Goal: Transaction & Acquisition: Purchase product/service

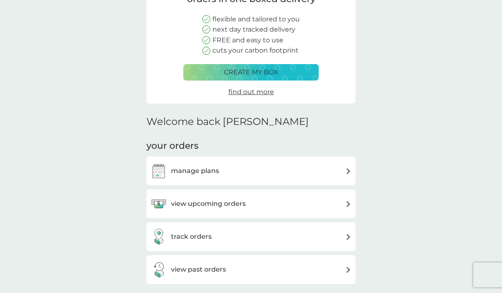
scroll to position [93, 0]
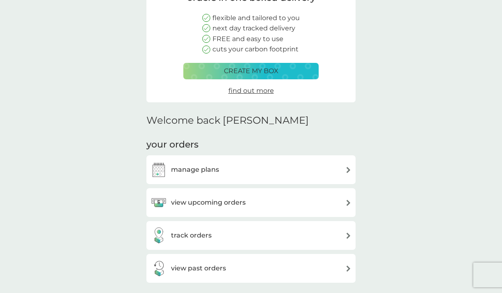
click at [261, 170] on div "manage plans" at bounding box center [251, 169] width 201 height 16
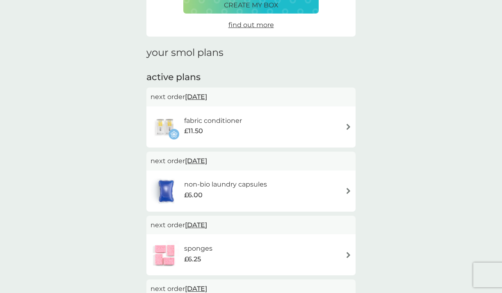
scroll to position [75, 0]
click at [348, 127] on img at bounding box center [349, 127] width 6 height 6
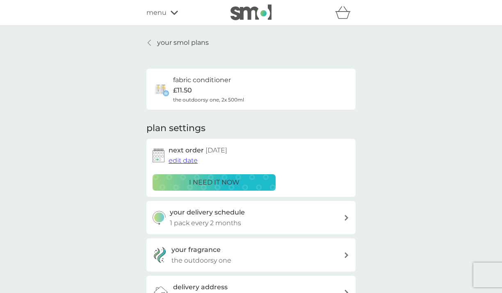
click at [190, 160] on span "edit date" at bounding box center [183, 160] width 29 height 8
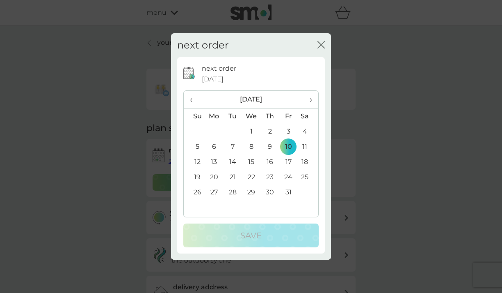
click at [191, 101] on span "‹" at bounding box center [194, 99] width 9 height 17
click at [213, 162] on td "15" at bounding box center [214, 161] width 19 height 15
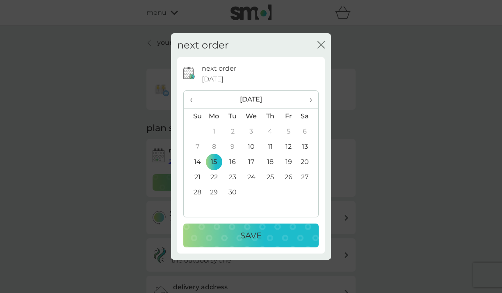
click at [229, 234] on div "Save" at bounding box center [251, 235] width 119 height 13
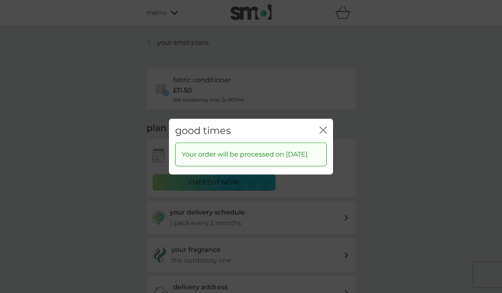
click at [323, 126] on icon "close" at bounding box center [321, 129] width 3 height 7
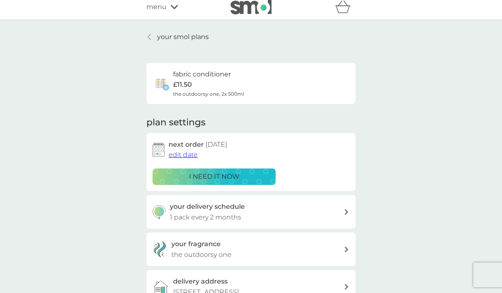
scroll to position [3, 0]
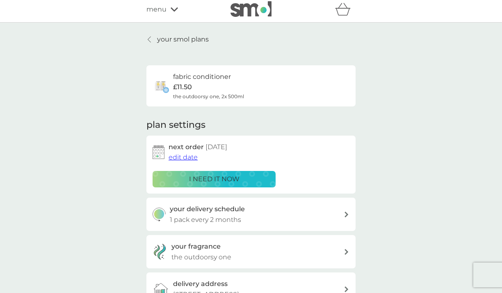
click at [198, 39] on p "your smol plans" at bounding box center [183, 39] width 52 height 11
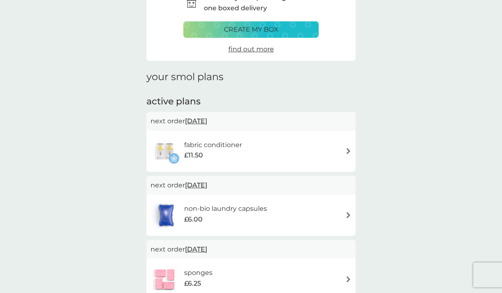
scroll to position [89, 0]
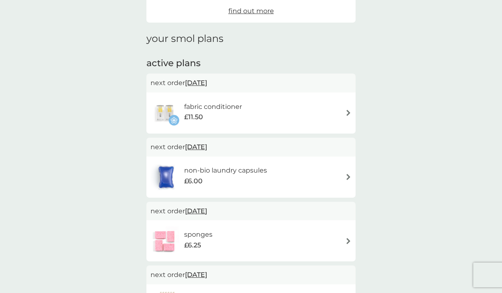
click at [331, 169] on div "non-bio laundry capsules £6.00" at bounding box center [251, 177] width 201 height 29
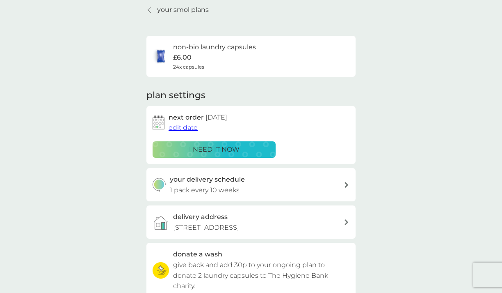
scroll to position [34, 0]
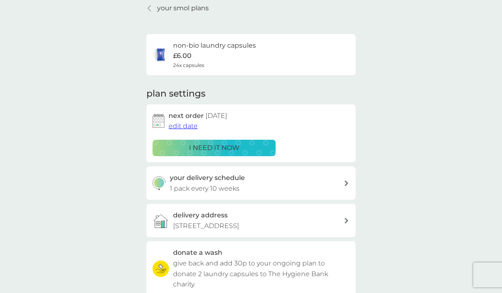
click at [315, 183] on div "your delivery schedule 1 pack every 10 weeks" at bounding box center [257, 182] width 174 height 21
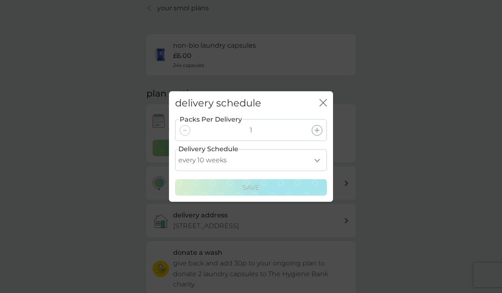
select select "56"
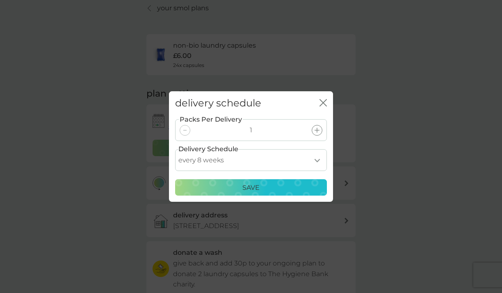
click at [258, 189] on p "Save" at bounding box center [251, 187] width 17 height 11
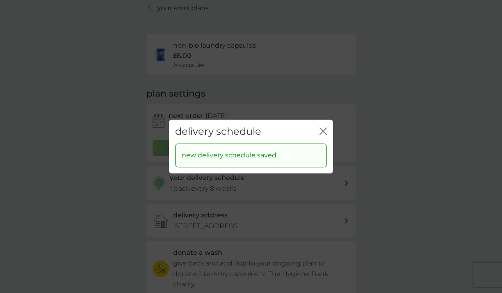
click at [321, 130] on icon "close" at bounding box center [323, 130] width 7 height 7
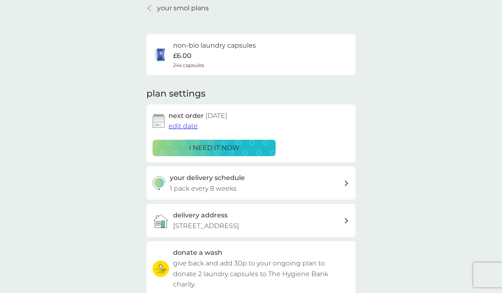
click at [184, 126] on span "edit date" at bounding box center [183, 126] width 29 height 8
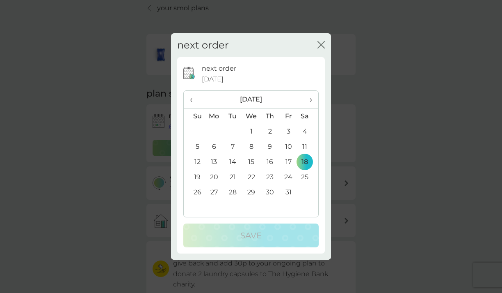
click at [192, 101] on span "‹" at bounding box center [194, 99] width 9 height 17
click at [211, 163] on td "15" at bounding box center [214, 161] width 19 height 15
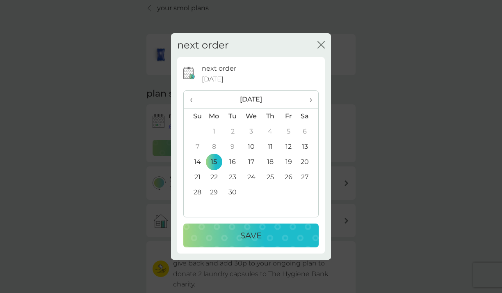
click at [248, 231] on p "Save" at bounding box center [250, 235] width 21 height 13
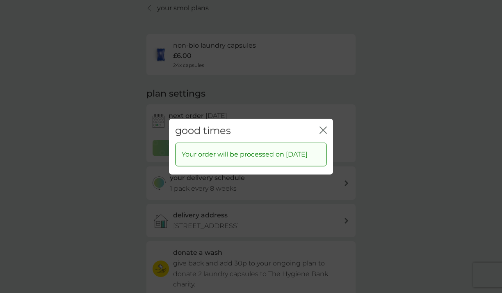
click at [321, 126] on icon "close" at bounding box center [323, 129] width 7 height 7
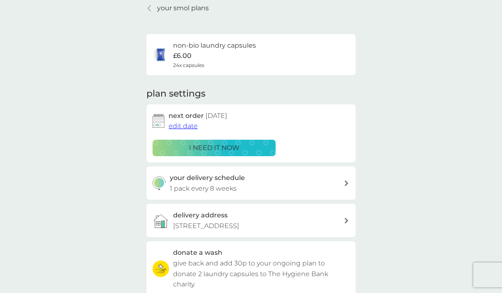
click at [174, 7] on p "your smol plans" at bounding box center [183, 8] width 52 height 11
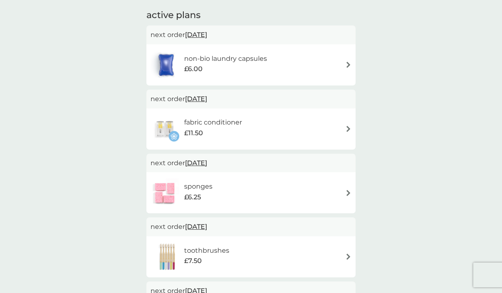
scroll to position [149, 0]
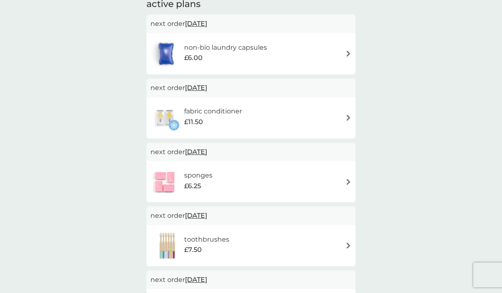
click at [217, 234] on h6 "toothbrushes" at bounding box center [206, 239] width 45 height 11
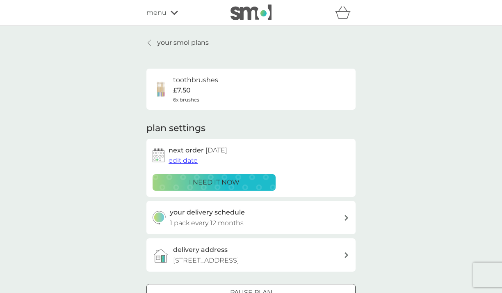
click at [195, 159] on span "edit date" at bounding box center [183, 160] width 29 height 8
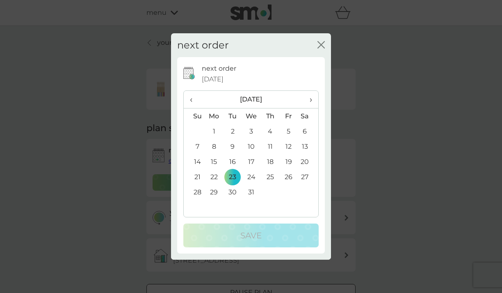
click at [313, 97] on th "›" at bounding box center [308, 100] width 21 height 18
click at [312, 97] on span "›" at bounding box center [308, 99] width 8 height 17
click at [255, 192] on td "25" at bounding box center [251, 191] width 19 height 15
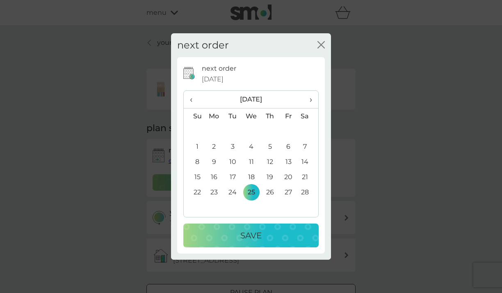
click at [261, 238] on p "Save" at bounding box center [250, 235] width 21 height 13
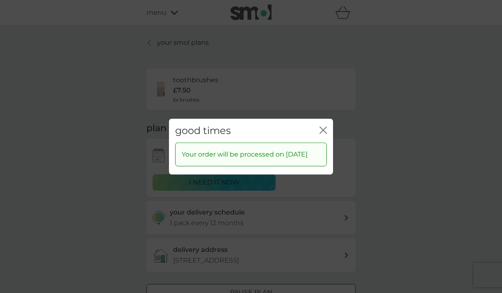
click at [325, 126] on icon "close" at bounding box center [323, 129] width 7 height 7
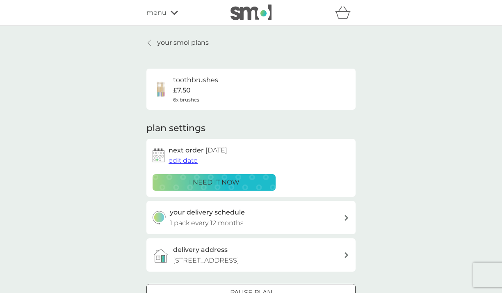
click at [199, 39] on p "your smol plans" at bounding box center [183, 42] width 52 height 11
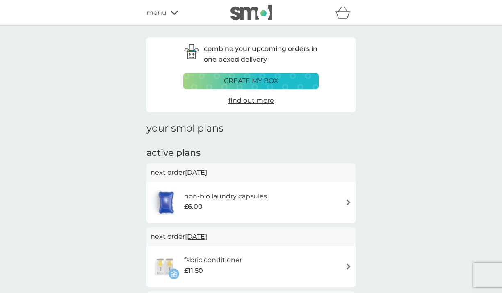
click at [168, 12] on div "menu" at bounding box center [182, 12] width 70 height 11
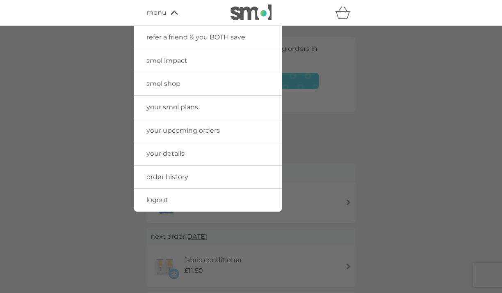
click at [169, 85] on span "smol shop" at bounding box center [164, 84] width 34 height 8
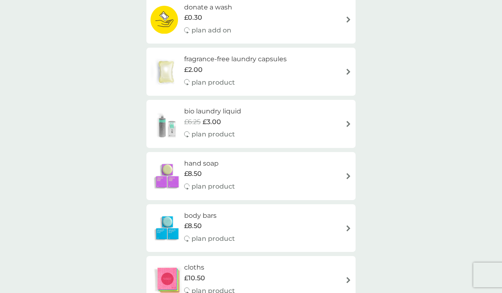
scroll to position [247, 0]
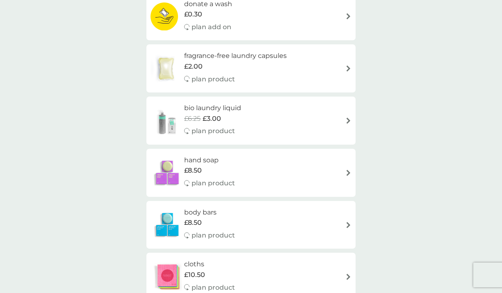
click at [256, 219] on div "body bars £8.50 plan product" at bounding box center [251, 225] width 201 height 36
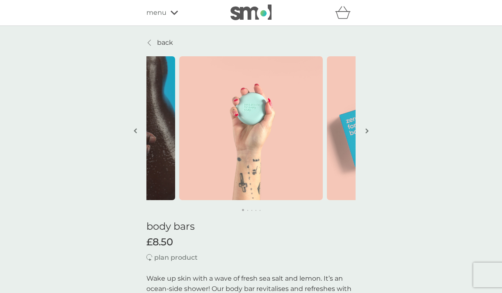
click at [366, 128] on img "button" at bounding box center [367, 131] width 3 height 6
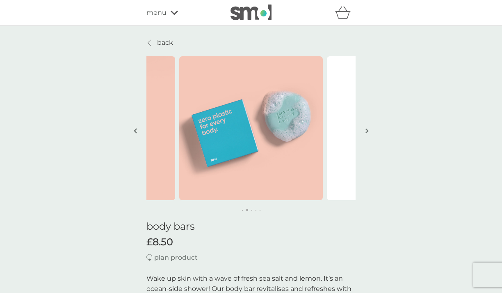
click at [366, 128] on img "button" at bounding box center [367, 131] width 3 height 6
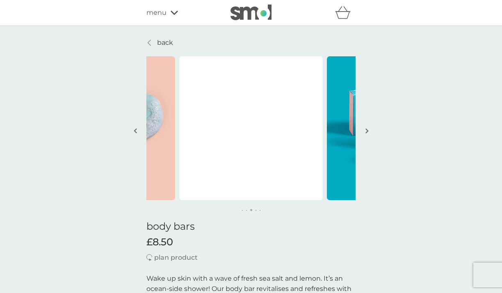
click at [368, 131] on img "button" at bounding box center [367, 131] width 3 height 6
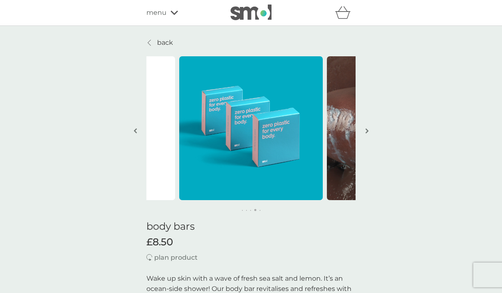
click at [368, 131] on img "button" at bounding box center [367, 131] width 3 height 6
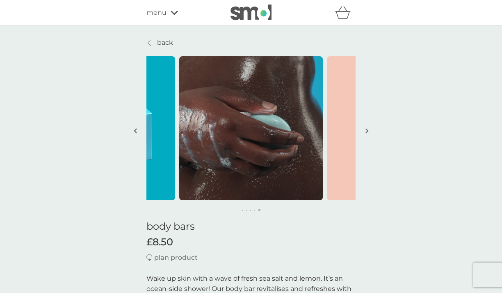
click at [368, 131] on img "button" at bounding box center [367, 131] width 3 height 6
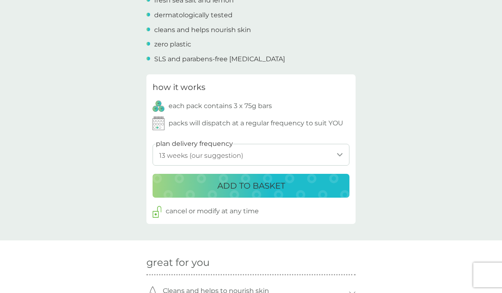
scroll to position [353, 0]
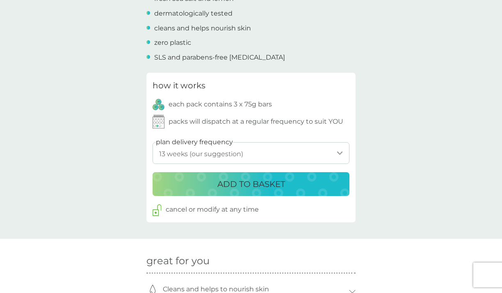
select select "182"
click at [273, 184] on p "ADD TO BASKET" at bounding box center [252, 183] width 68 height 13
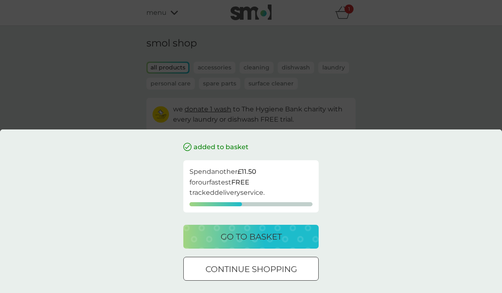
click at [252, 268] on div at bounding box center [251, 269] width 30 height 9
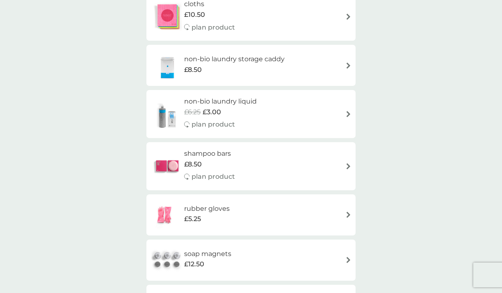
scroll to position [511, 0]
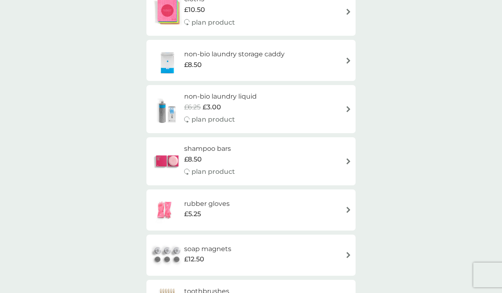
click at [246, 153] on div "shampoo bars £8.50 plan product" at bounding box center [251, 161] width 201 height 36
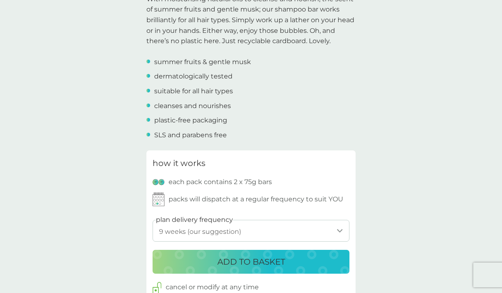
scroll to position [293, 0]
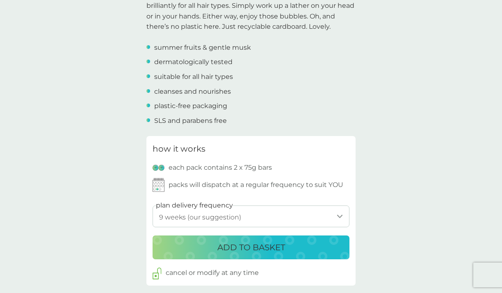
select select "182"
click at [264, 241] on p "ADD TO BASKET" at bounding box center [252, 246] width 68 height 13
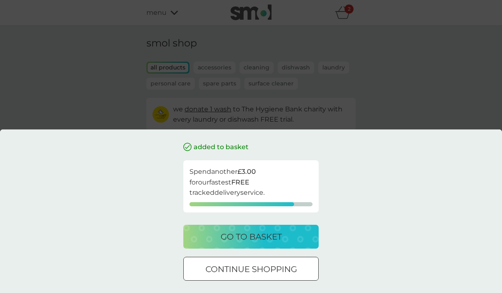
click at [255, 268] on div at bounding box center [251, 269] width 30 height 9
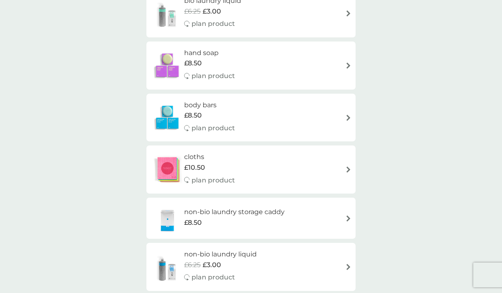
scroll to position [355, 0]
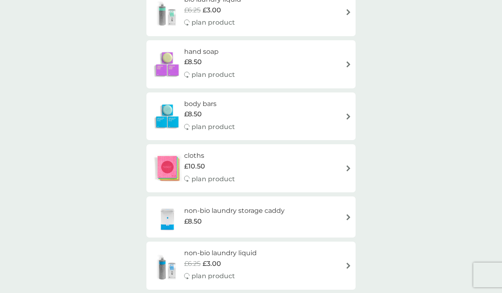
click at [266, 160] on div "cloths £10.50 plan product" at bounding box center [251, 168] width 201 height 36
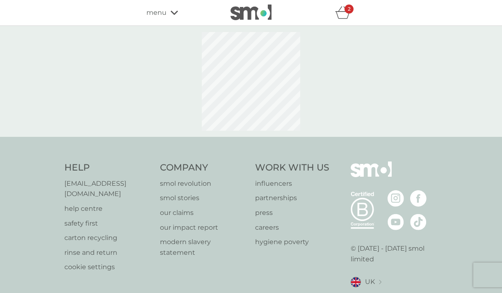
select select "91"
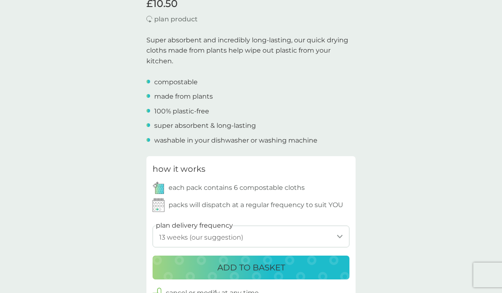
scroll to position [242, 0]
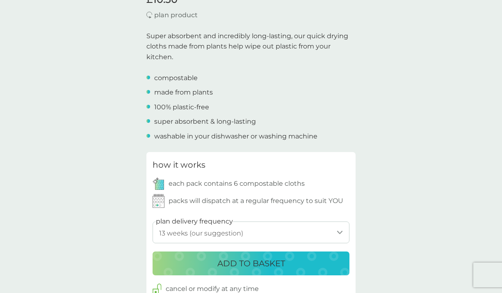
click at [250, 264] on p "ADD TO BASKET" at bounding box center [252, 263] width 68 height 13
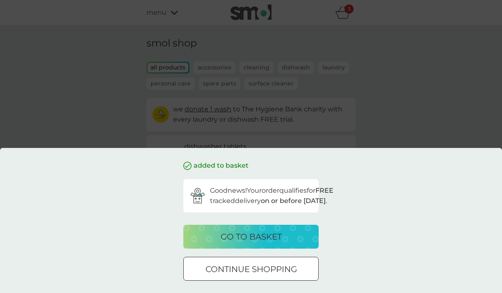
click at [245, 274] on p "continue shopping" at bounding box center [252, 268] width 92 height 13
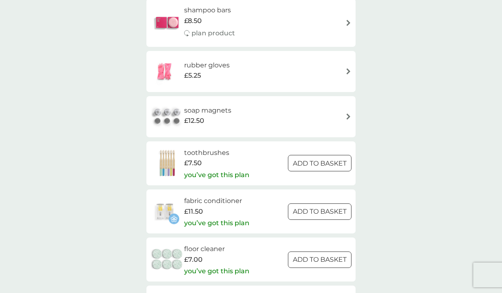
scroll to position [646, 0]
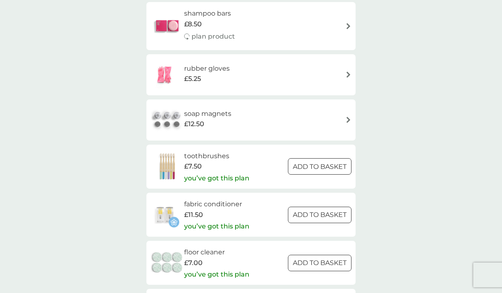
click at [285, 109] on div "soap magnets £12.50" at bounding box center [251, 119] width 201 height 29
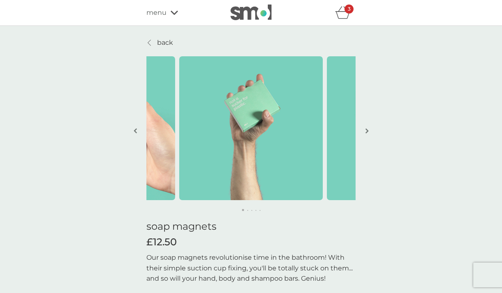
click at [367, 131] on img "button" at bounding box center [367, 131] width 3 height 6
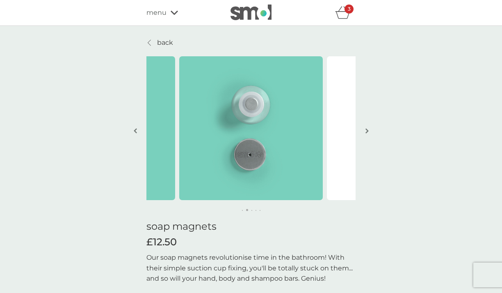
click at [367, 131] on img "button" at bounding box center [367, 131] width 3 height 6
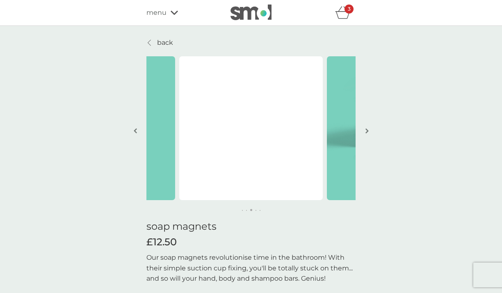
click at [367, 131] on img "button" at bounding box center [367, 131] width 3 height 6
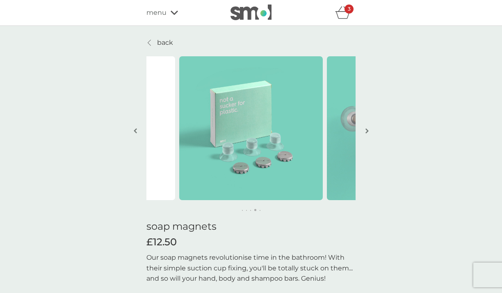
click at [367, 131] on img "button" at bounding box center [367, 131] width 3 height 6
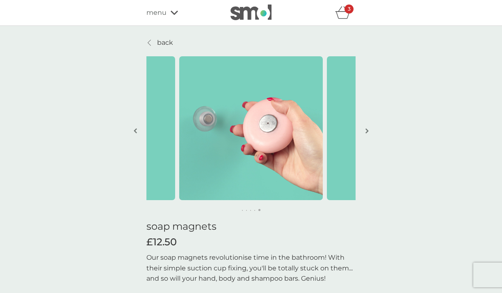
click at [367, 131] on img "button" at bounding box center [367, 131] width 3 height 6
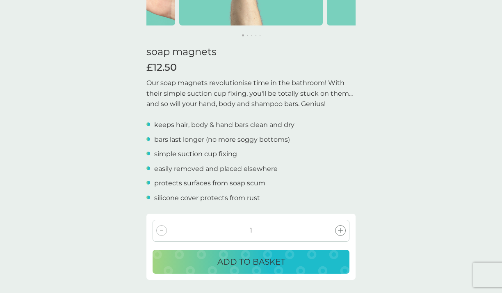
scroll to position [179, 0]
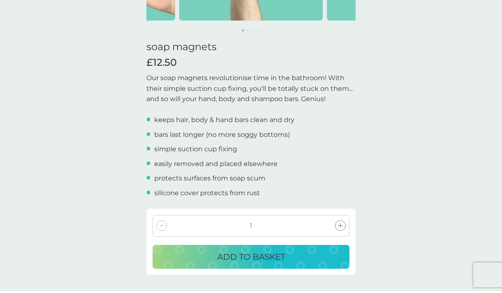
click at [292, 259] on div "ADD TO BASKET" at bounding box center [251, 256] width 181 height 13
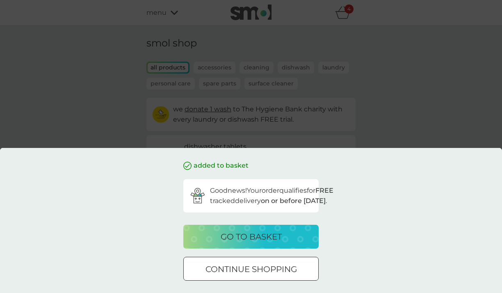
click at [257, 269] on div at bounding box center [251, 269] width 30 height 9
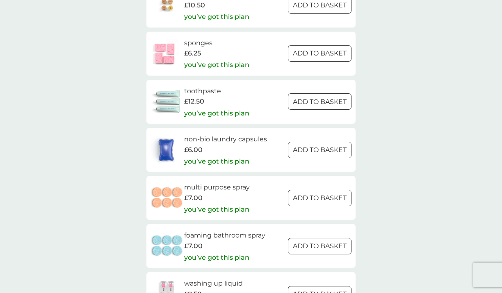
scroll to position [951, 0]
click at [326, 146] on div at bounding box center [320, 150] width 30 height 9
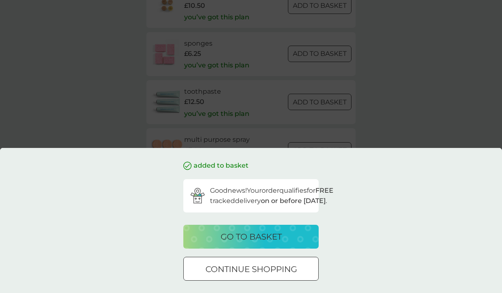
click at [247, 274] on p "continue shopping" at bounding box center [252, 268] width 92 height 13
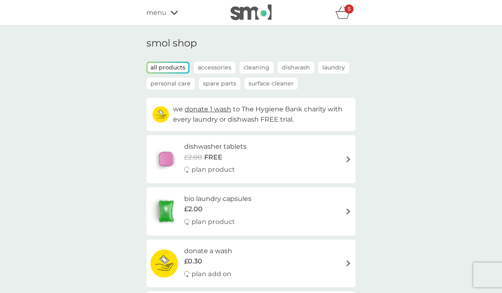
scroll to position [0, 0]
click at [171, 13] on icon at bounding box center [174, 12] width 7 height 5
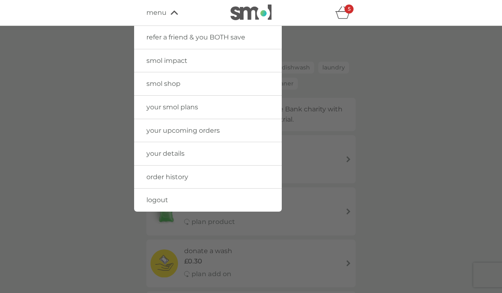
click at [183, 108] on span "your smol plans" at bounding box center [173, 107] width 52 height 8
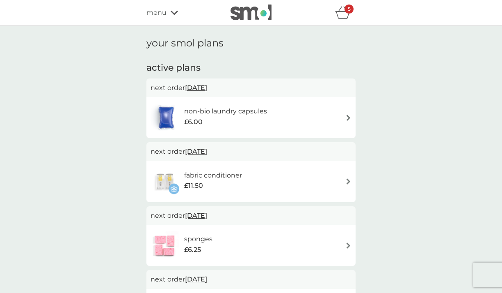
click at [212, 172] on h6 "fabric conditioner" at bounding box center [213, 175] width 58 height 11
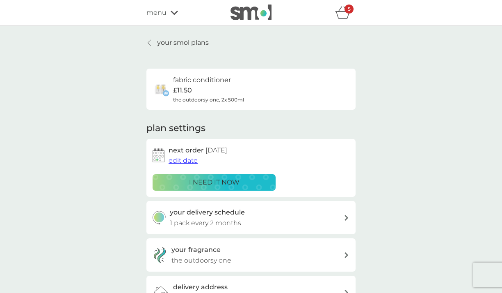
click at [180, 158] on span "edit date" at bounding box center [183, 160] width 29 height 8
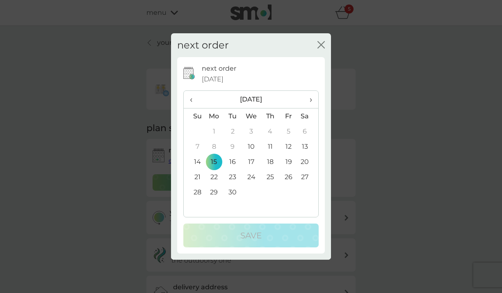
click at [273, 178] on td "25" at bounding box center [270, 176] width 18 height 15
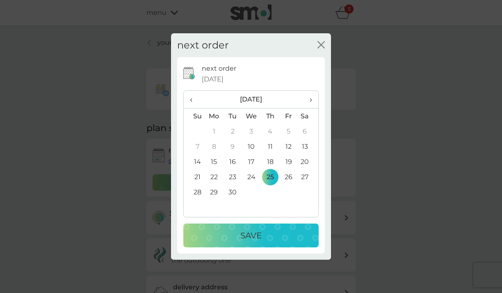
click at [267, 234] on div "Save" at bounding box center [251, 235] width 119 height 13
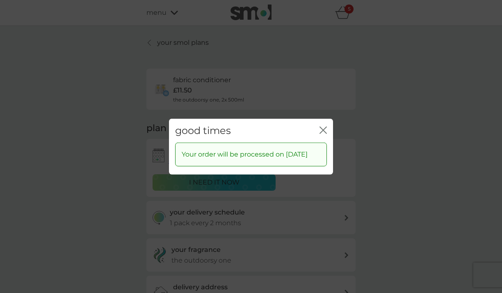
click at [324, 126] on icon "close" at bounding box center [324, 129] width 3 height 7
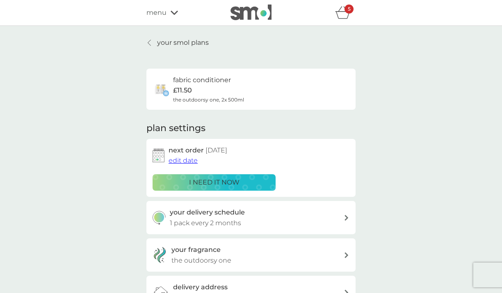
click at [167, 44] on p "your smol plans" at bounding box center [183, 42] width 52 height 11
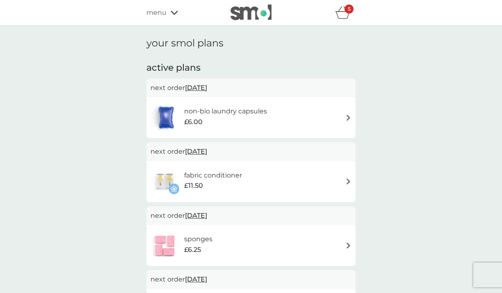
click at [287, 108] on div "non-bio laundry capsules £6.00" at bounding box center [251, 117] width 201 height 29
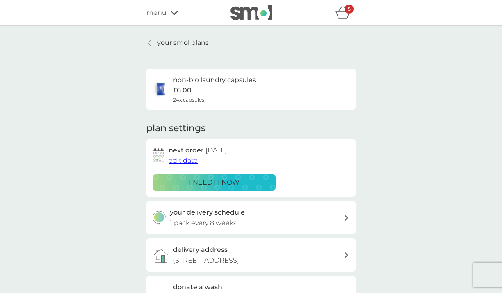
click at [194, 160] on span "edit date" at bounding box center [183, 160] width 29 height 8
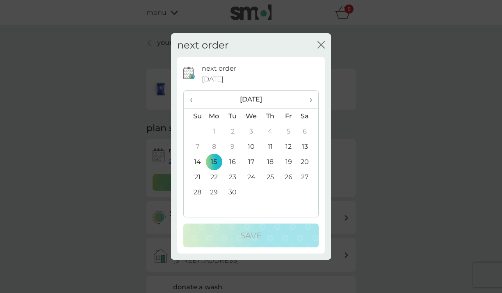
click at [269, 176] on td "25" at bounding box center [270, 176] width 18 height 15
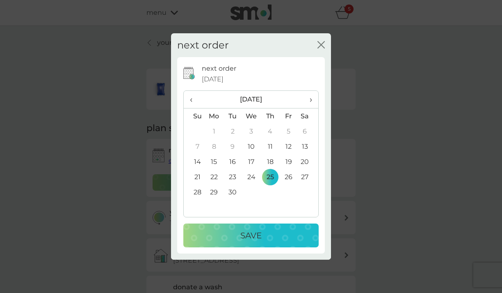
click at [270, 236] on div "Save" at bounding box center [251, 235] width 119 height 13
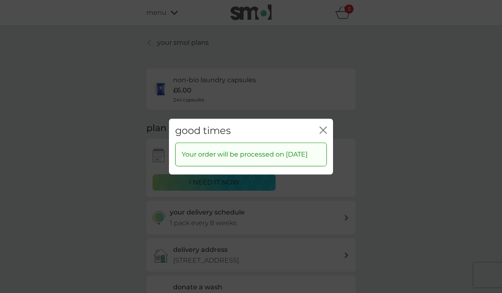
click at [323, 126] on icon "close" at bounding box center [321, 129] width 3 height 7
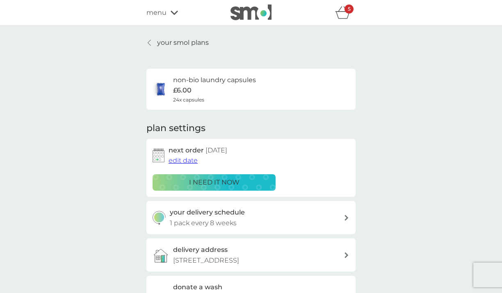
click at [174, 10] on icon at bounding box center [174, 12] width 7 height 5
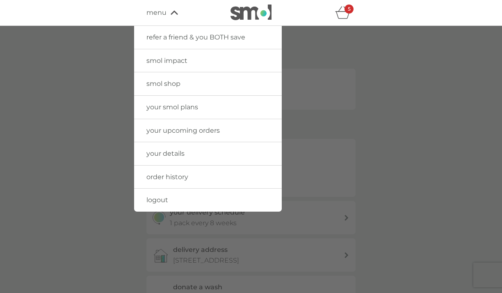
click at [164, 13] on span "menu" at bounding box center [157, 12] width 20 height 11
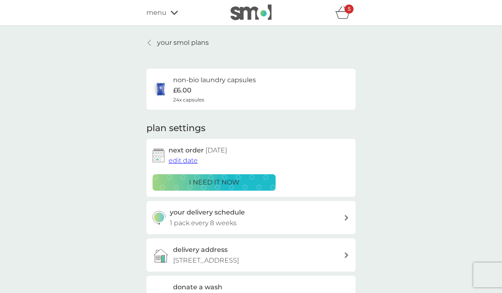
click at [161, 44] on p "your smol plans" at bounding box center [183, 42] width 52 height 11
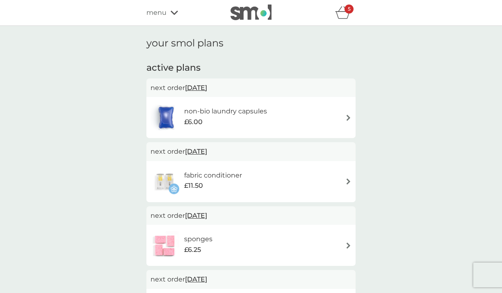
click at [162, 14] on span "menu" at bounding box center [157, 12] width 20 height 11
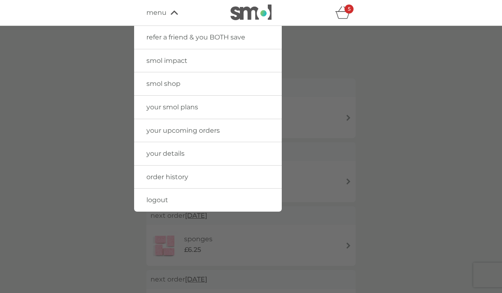
click at [167, 80] on span "smol shop" at bounding box center [164, 84] width 34 height 8
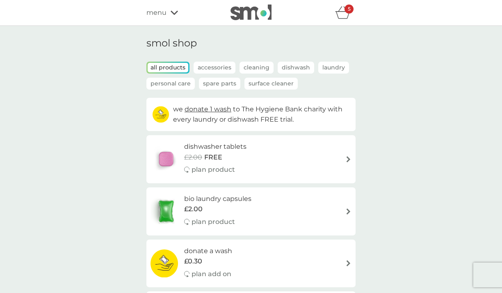
click at [222, 68] on p "Accessories" at bounding box center [215, 68] width 42 height 12
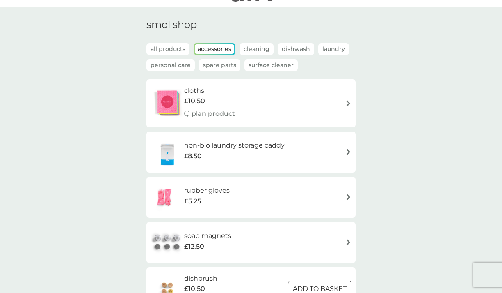
scroll to position [16, 0]
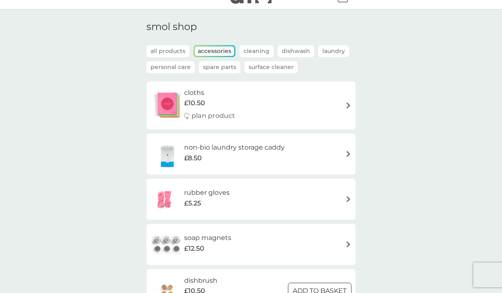
click at [263, 47] on p "Cleaning" at bounding box center [257, 51] width 34 height 12
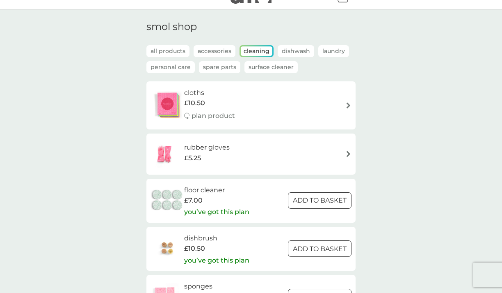
click at [286, 49] on p "Dishwash" at bounding box center [296, 51] width 37 height 12
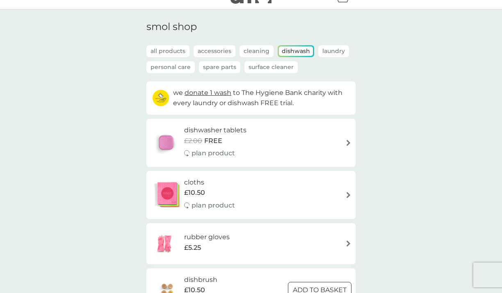
click at [341, 51] on p "Laundry" at bounding box center [333, 51] width 31 height 12
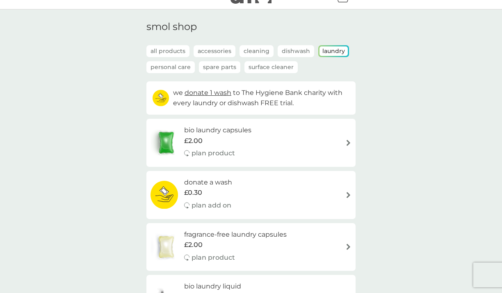
click at [172, 64] on p "Personal Care" at bounding box center [171, 67] width 48 height 12
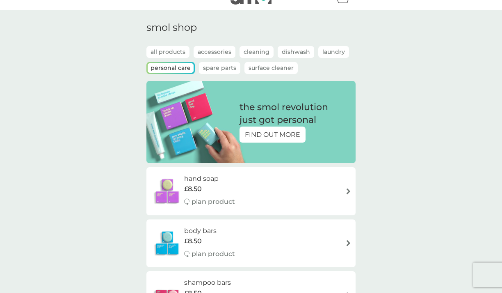
scroll to position [14, 0]
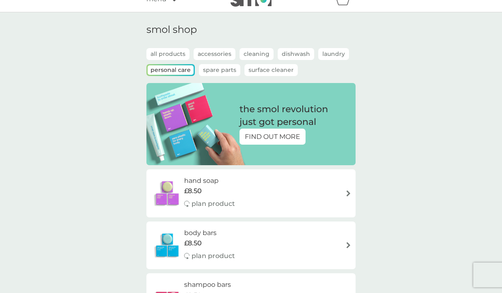
click at [221, 67] on p "Spare Parts" at bounding box center [219, 70] width 41 height 12
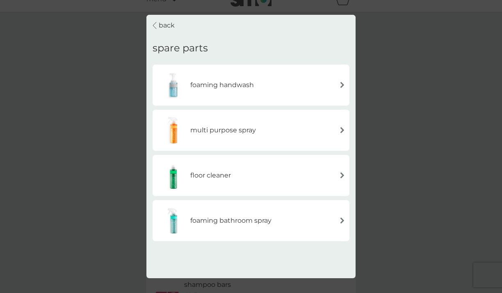
click at [249, 178] on div "floor cleaner" at bounding box center [251, 175] width 189 height 29
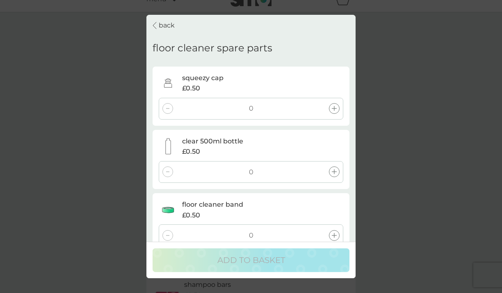
scroll to position [0, 0]
click at [159, 23] on p "back" at bounding box center [167, 25] width 16 height 11
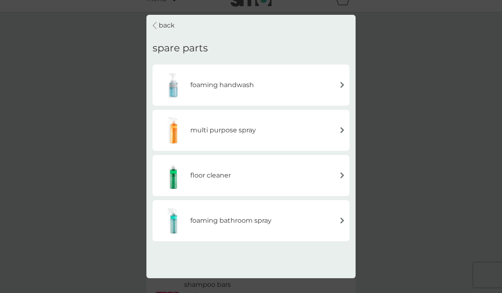
click at [227, 81] on h6 "foaming handwash" at bounding box center [222, 85] width 64 height 11
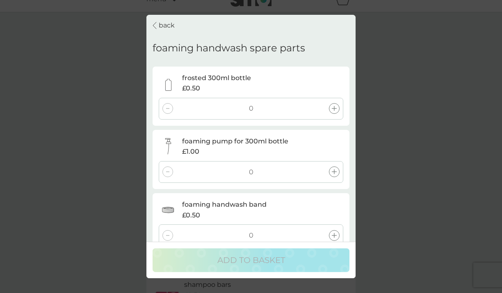
click at [334, 106] on icon at bounding box center [334, 108] width 5 height 5
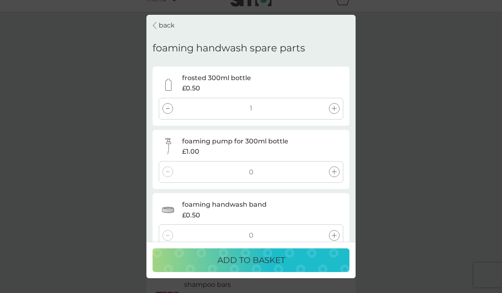
click at [335, 169] on icon at bounding box center [334, 171] width 5 height 5
click at [335, 233] on icon at bounding box center [334, 235] width 5 height 5
click at [334, 108] on icon at bounding box center [334, 108] width 5 height 5
click at [334, 169] on icon at bounding box center [334, 171] width 5 height 5
click at [335, 234] on icon at bounding box center [334, 235] width 5 height 5
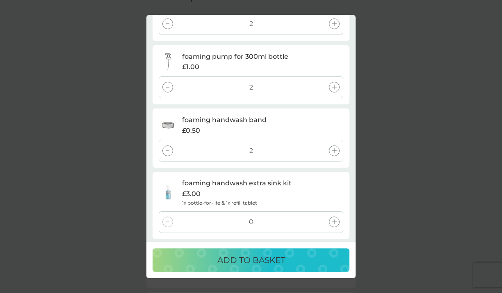
scroll to position [83, 0]
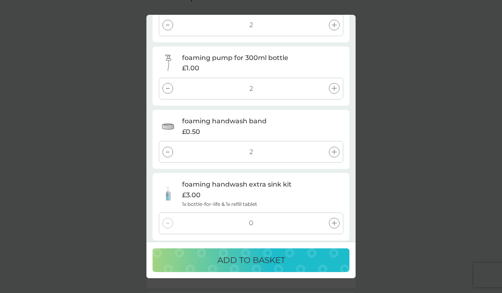
click at [253, 261] on p "ADD TO BASKET" at bounding box center [252, 259] width 68 height 13
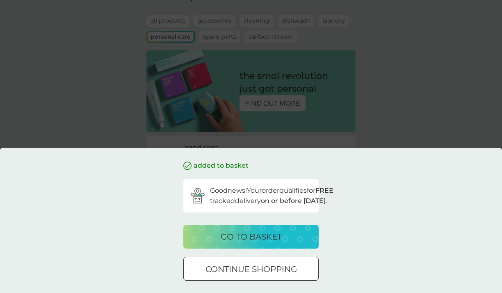
click at [263, 270] on div at bounding box center [251, 269] width 30 height 9
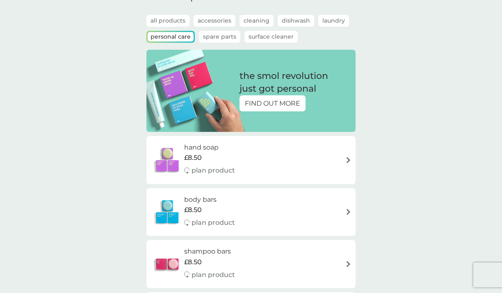
click at [231, 35] on p "Spare Parts" at bounding box center [219, 37] width 41 height 12
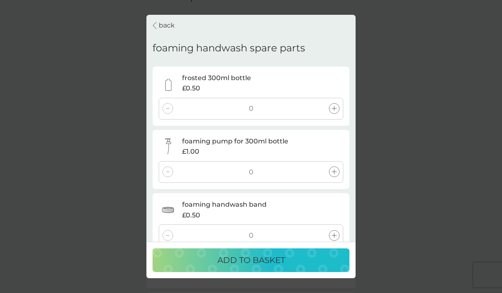
click at [167, 25] on p "back" at bounding box center [167, 25] width 16 height 11
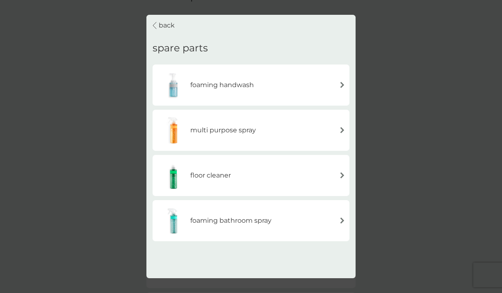
click at [164, 25] on p "back" at bounding box center [167, 25] width 16 height 11
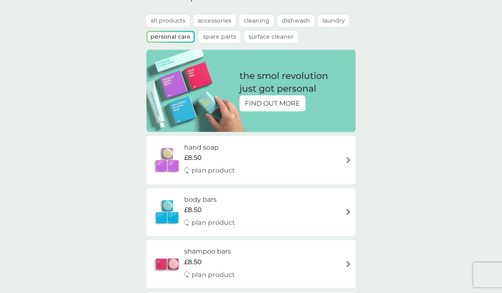
click at [288, 34] on p "Surface Cleaner" at bounding box center [271, 37] width 53 height 12
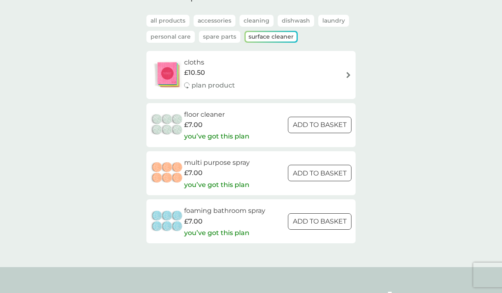
click at [172, 21] on p "all products" at bounding box center [168, 21] width 43 height 12
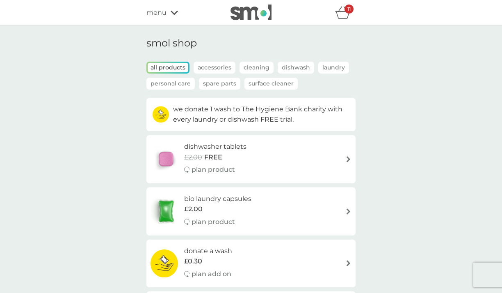
scroll to position [0, 0]
click at [347, 13] on div "11" at bounding box center [349, 9] width 9 height 9
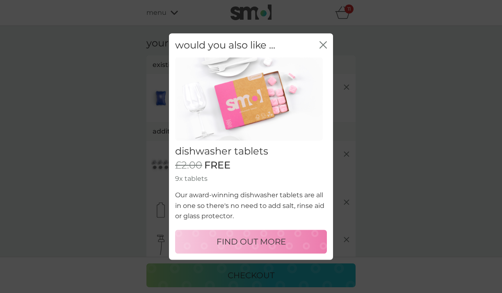
click at [321, 45] on icon "close" at bounding box center [323, 44] width 7 height 7
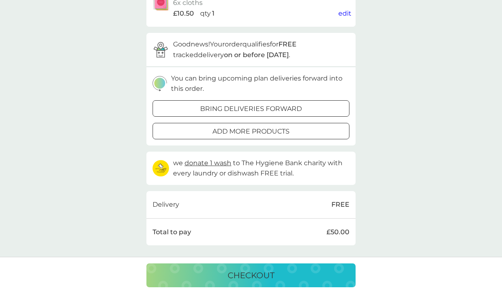
scroll to position [410, 0]
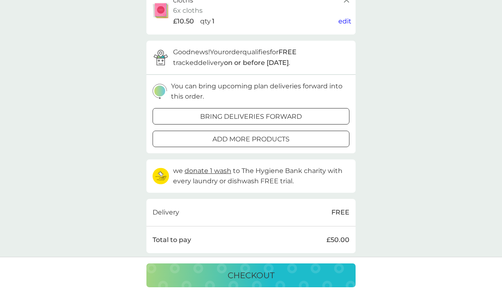
click at [263, 279] on p "checkout" at bounding box center [251, 274] width 47 height 13
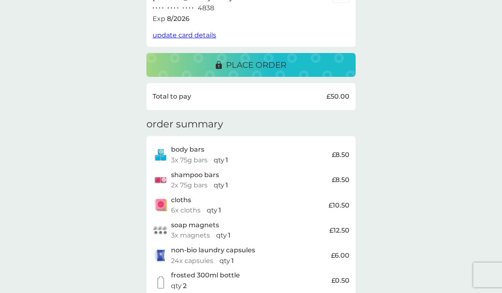
scroll to position [50, 0]
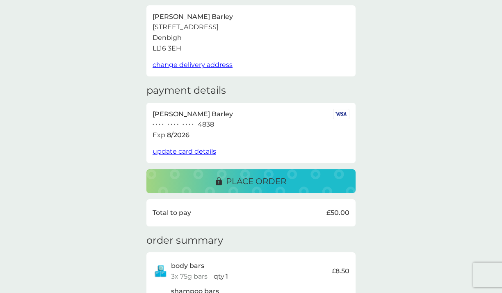
click at [250, 181] on p "place order" at bounding box center [256, 180] width 60 height 13
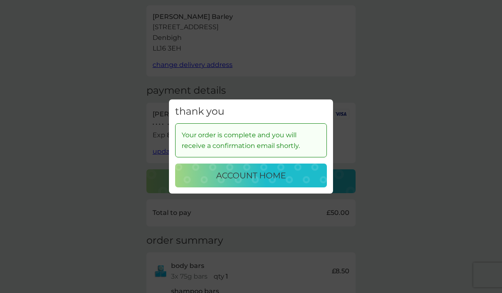
click at [250, 181] on p "account home" at bounding box center [251, 175] width 70 height 13
